Goal: Transaction & Acquisition: Purchase product/service

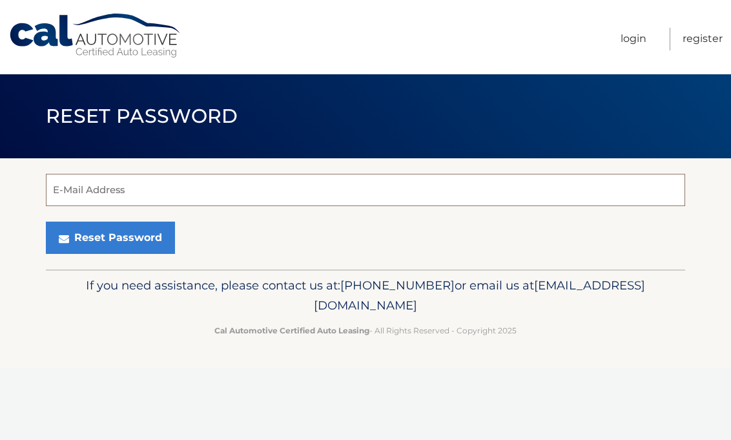
click at [161, 182] on input "E-Mail Address" at bounding box center [365, 190] width 639 height 32
type input "[EMAIL_ADDRESS][DOMAIN_NAME]"
click at [46, 221] on button "Reset Password" at bounding box center [110, 237] width 129 height 32
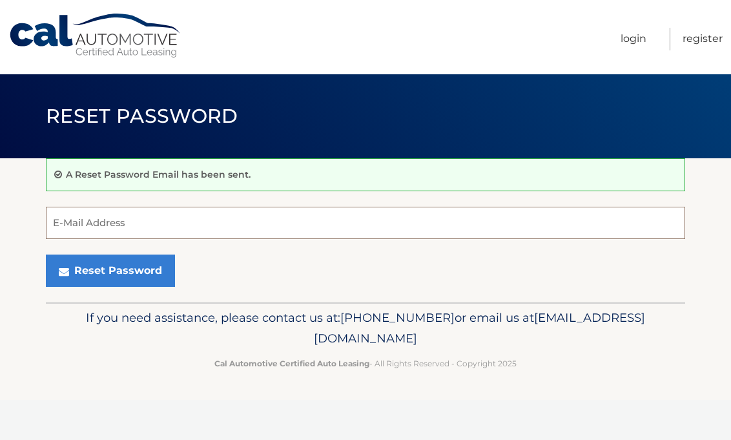
click at [125, 234] on input "E-Mail Address" at bounding box center [365, 223] width 639 height 32
click at [46, 254] on button "Reset Password" at bounding box center [110, 270] width 129 height 32
click at [64, 232] on input "[PERSON_NAME]$33" at bounding box center [365, 223] width 639 height 32
click at [64, 232] on input "Boyle$33" at bounding box center [365, 223] width 639 height 32
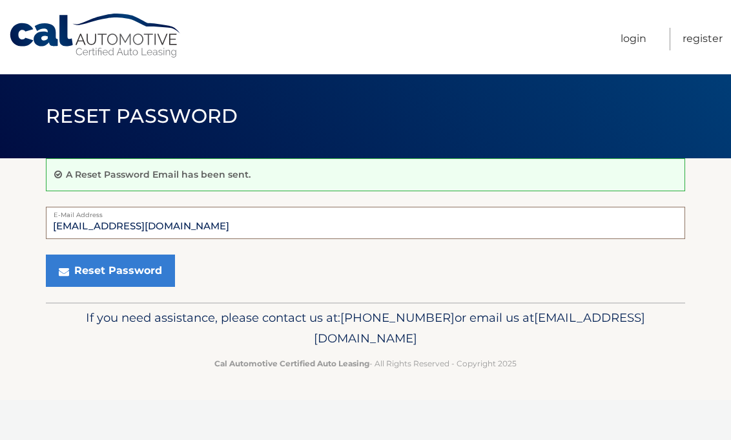
type input "taramiller1989@gmail.com"
click at [46, 254] on button "Reset Password" at bounding box center [110, 270] width 129 height 32
click at [123, 207] on input "E-Mail Address" at bounding box center [365, 223] width 639 height 32
click at [625, 54] on ul "Login Register" at bounding box center [671, 37] width 102 height 74
click at [631, 42] on link "Login" at bounding box center [633, 39] width 26 height 23
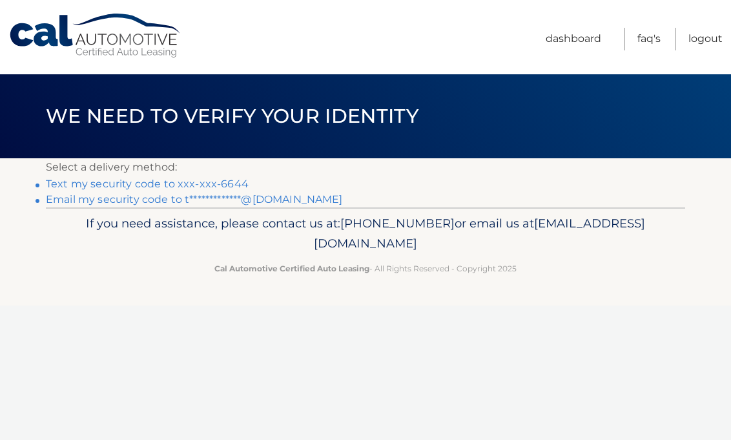
click at [243, 188] on link "Text my security code to xxx-xxx-6644" at bounding box center [147, 183] width 203 height 12
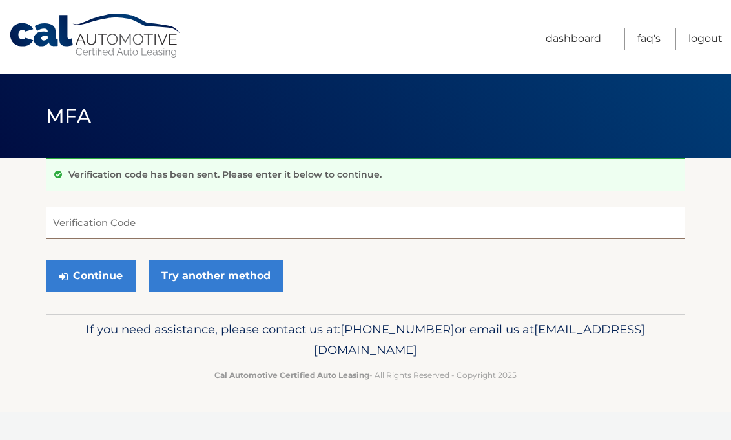
click at [235, 219] on input "Verification Code" at bounding box center [365, 223] width 639 height 32
type input "882087"
click at [46, 259] on button "Continue" at bounding box center [91, 275] width 90 height 32
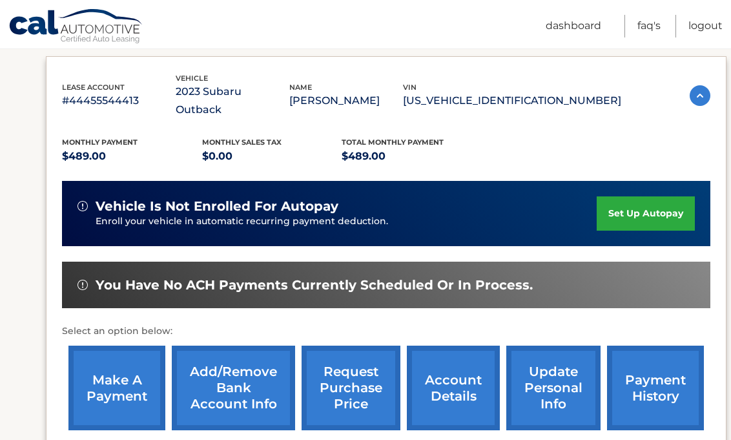
scroll to position [213, 0]
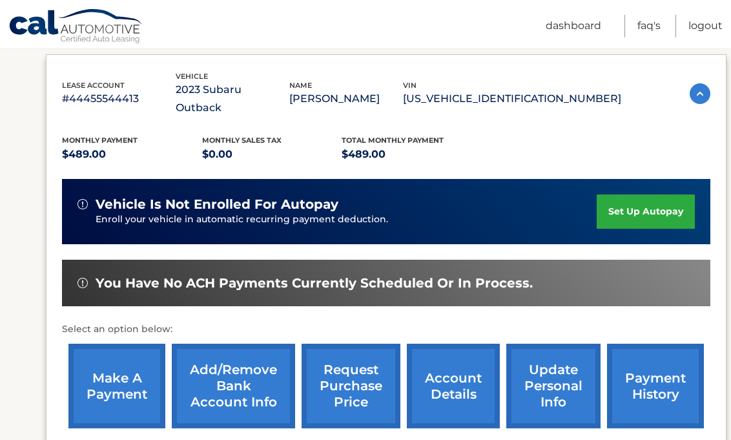
click at [119, 348] on link "make a payment" at bounding box center [116, 385] width 97 height 85
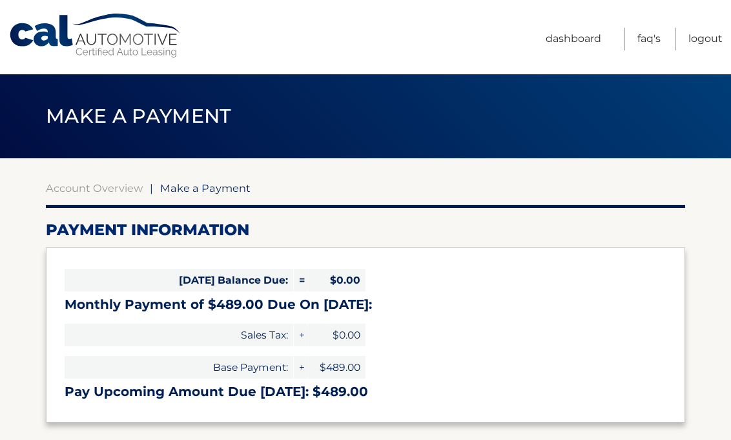
select select "ZTU5ODYzNjItZTJmMC00NDUxLTkwYTQtOTAyNzFiZTg3NDI0"
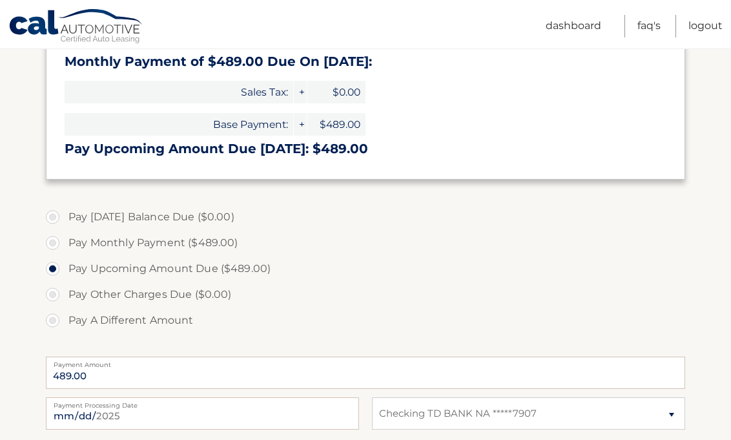
scroll to position [483, 0]
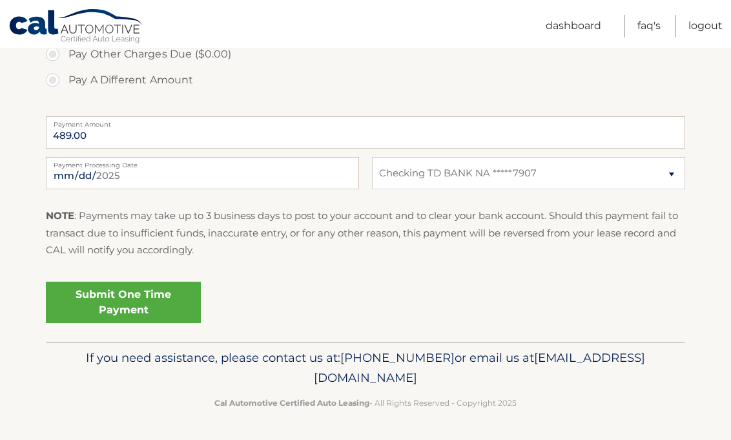
click at [130, 310] on link "Submit One Time Payment" at bounding box center [123, 301] width 155 height 41
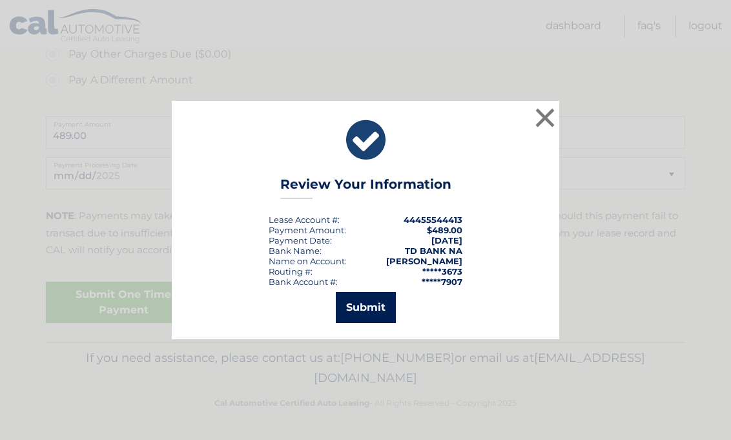
click at [361, 318] on button "Submit" at bounding box center [366, 307] width 60 height 31
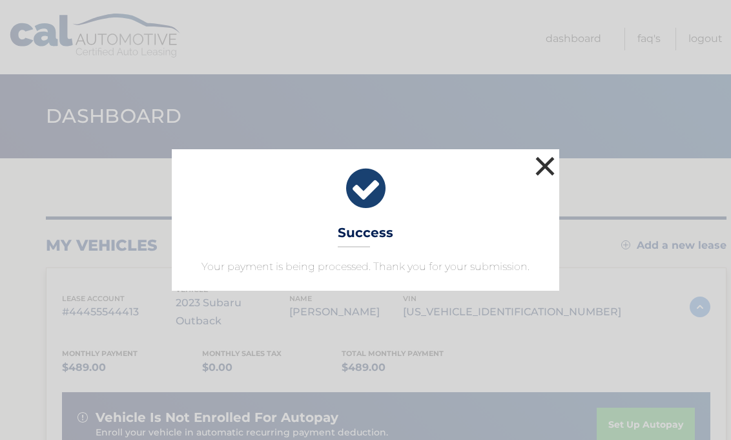
click at [551, 178] on button "×" at bounding box center [545, 166] width 26 height 26
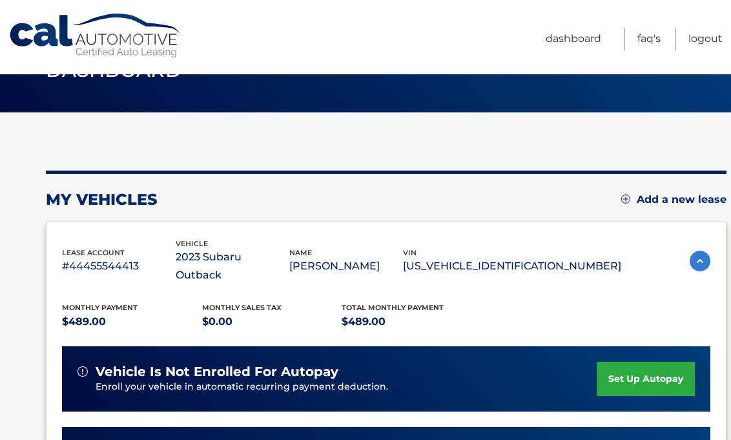
scroll to position [47, 0]
